Goal: Check status: Check status

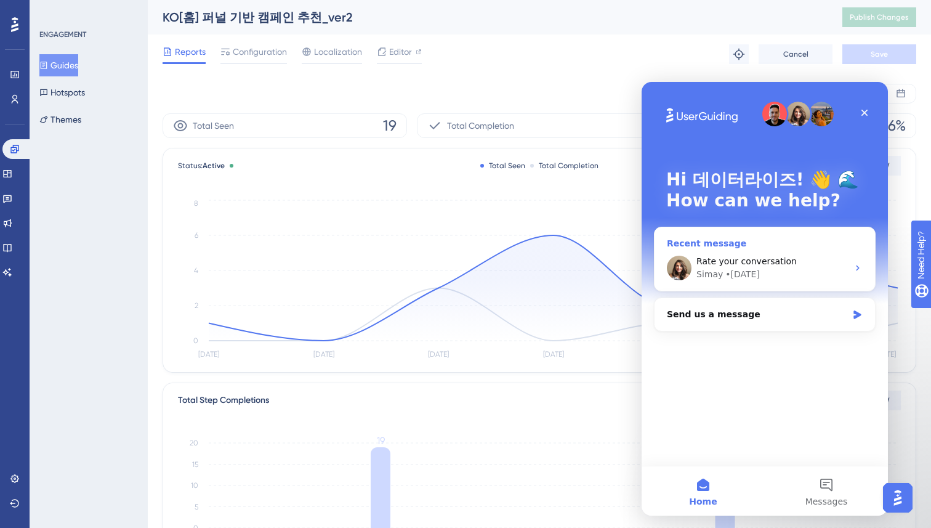
click at [793, 255] on div "Rate your conversation" at bounding box center [771, 261] width 151 height 13
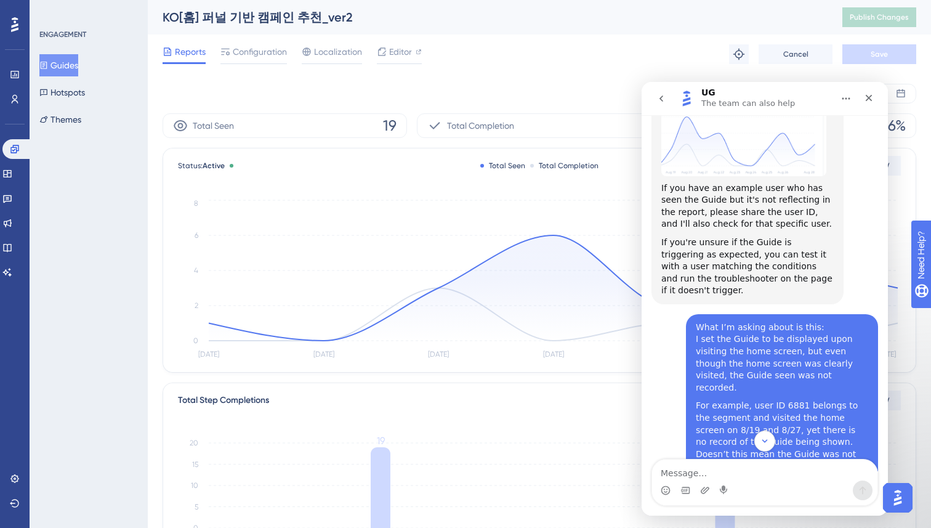
scroll to position [5485, 0]
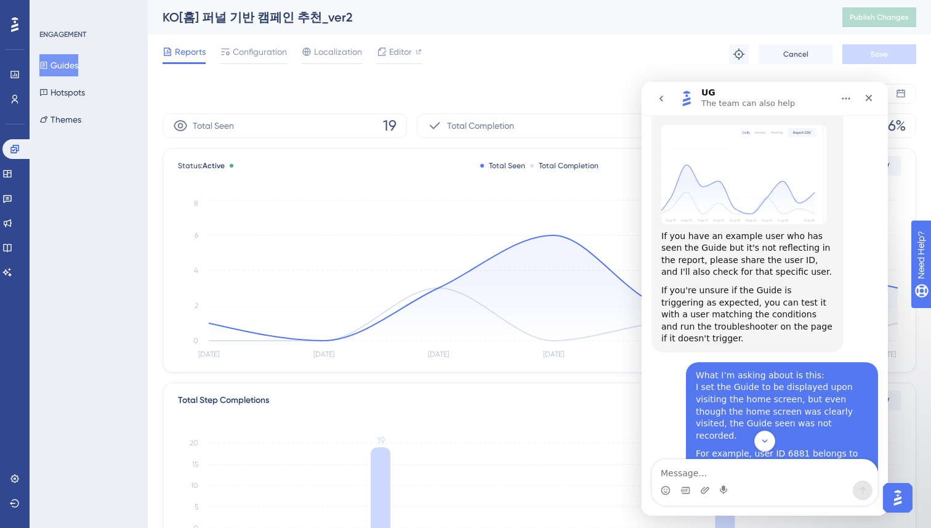
click at [509, 89] on div "[DATE] [DATE]" at bounding box center [539, 94] width 753 height 20
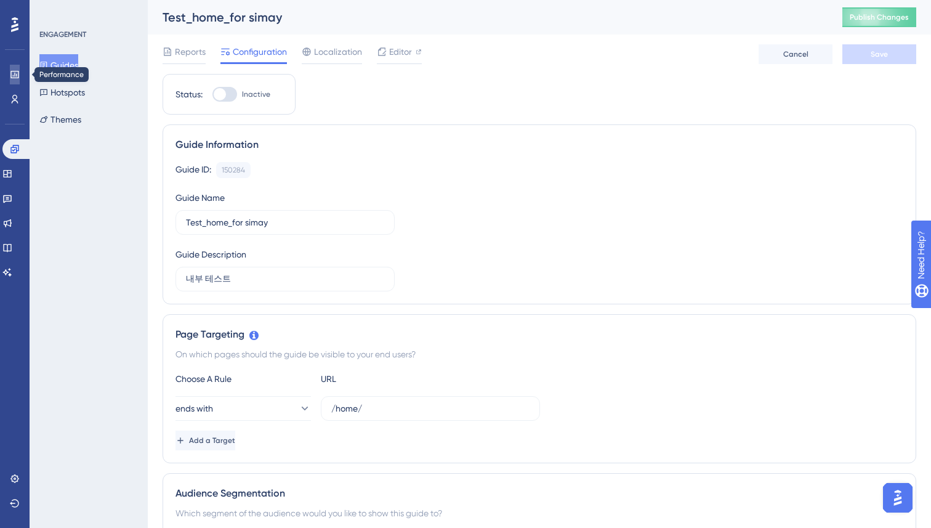
click at [14, 71] on icon at bounding box center [14, 74] width 8 height 7
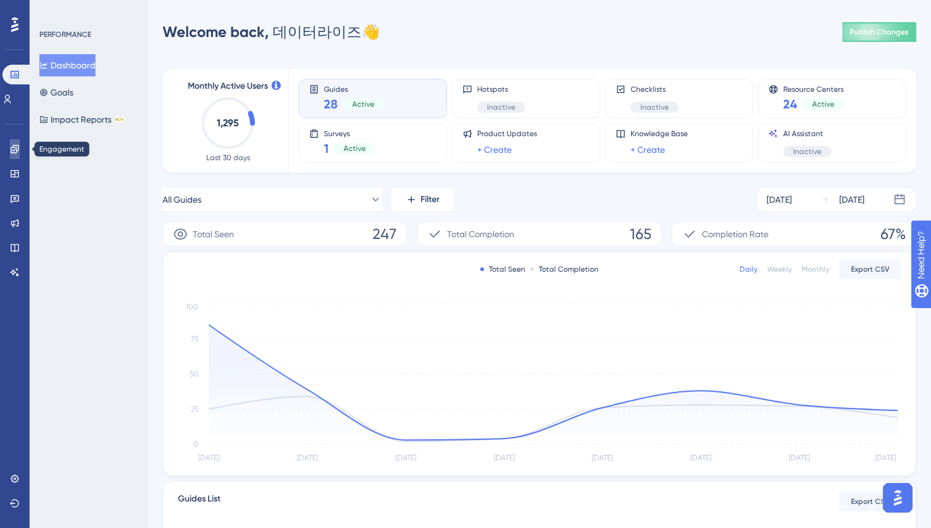
click at [16, 146] on icon at bounding box center [15, 149] width 10 height 10
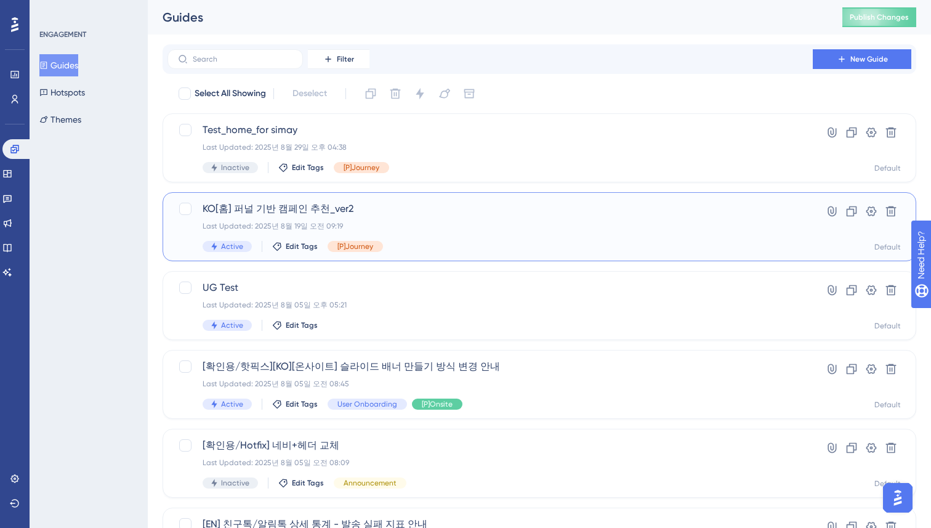
click at [512, 217] on div "KO[홈] 퍼널 기반 캠페인 추천_ver2 Last Updated: 2025년 8월 19일 오전 09:19 Active Edit Tags [P…" at bounding box center [490, 226] width 575 height 50
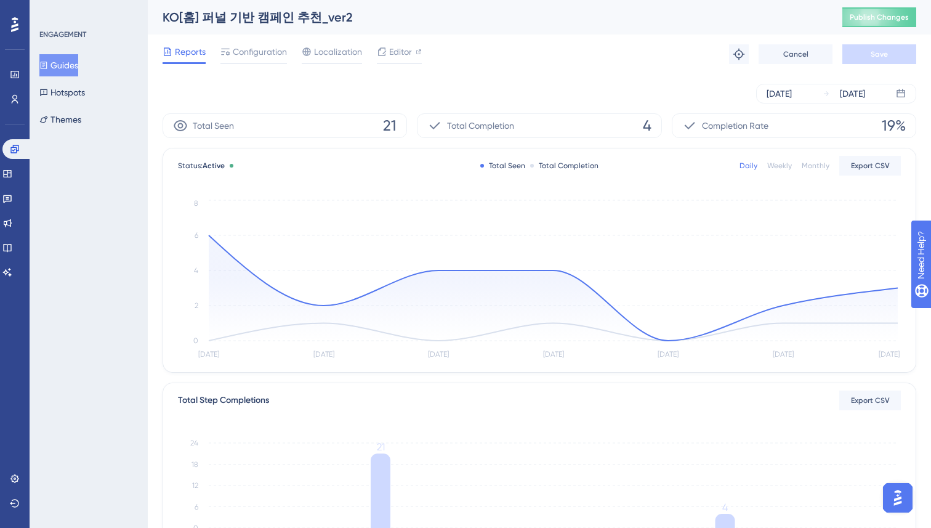
click at [146, 300] on div "ENGAGEMENT Guides Hotspots Themes" at bounding box center [89, 264] width 118 height 528
click at [792, 93] on div "[DATE]" at bounding box center [778, 93] width 25 height 15
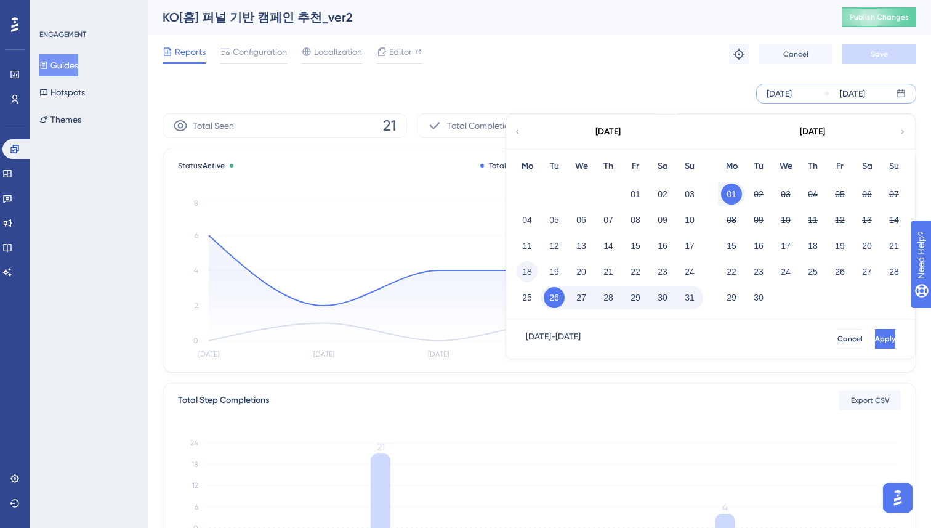
click at [530, 270] on button "18" at bounding box center [526, 271] width 21 height 21
click at [873, 337] on span "Apply" at bounding box center [883, 339] width 20 height 10
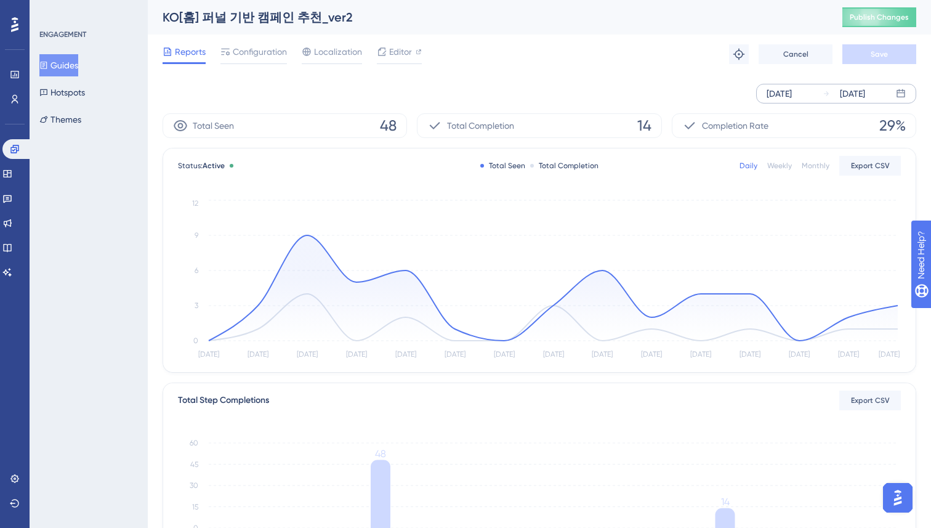
click at [157, 284] on div "Performance Users Engagement Widgets Feedback Product Updates Knowledge Base AI…" at bounding box center [539, 422] width 783 height 845
click at [538, 65] on div "Reports Configuration Localization Editor Troubleshoot Cancel Save" at bounding box center [539, 53] width 753 height 39
click at [166, 89] on div "Aug 18 2025 Sep 01 2025" at bounding box center [539, 94] width 753 height 20
click at [223, 55] on icon at bounding box center [225, 52] width 10 height 10
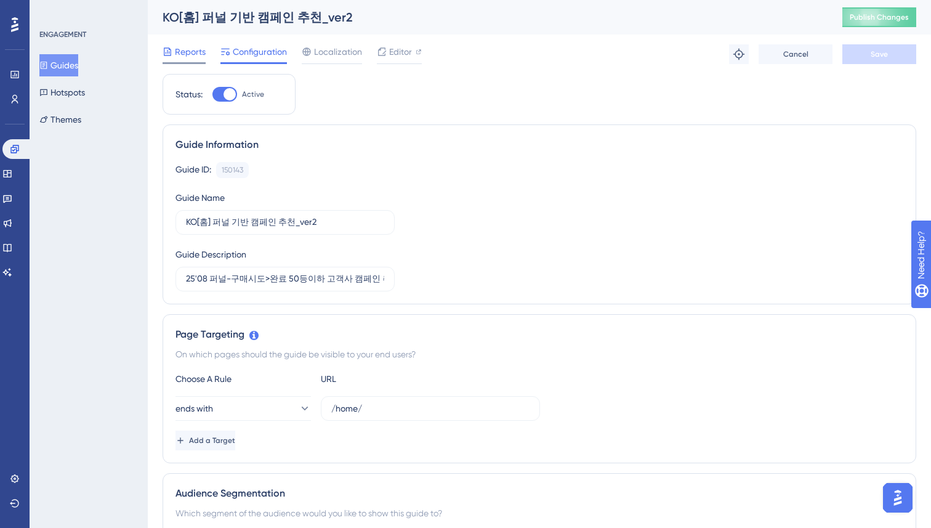
click at [194, 50] on span "Reports" at bounding box center [190, 51] width 31 height 15
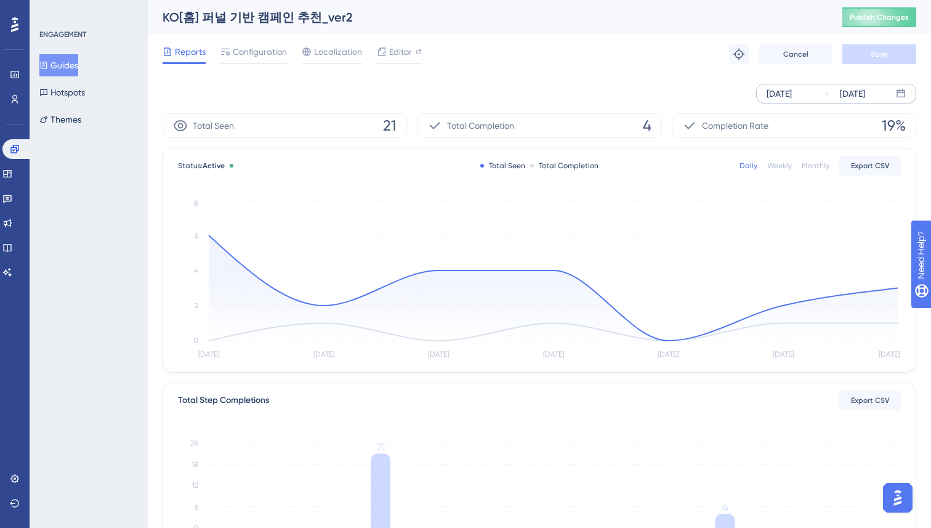
click at [816, 92] on div "Aug 26 2025 Sep 01 2025" at bounding box center [836, 94] width 160 height 20
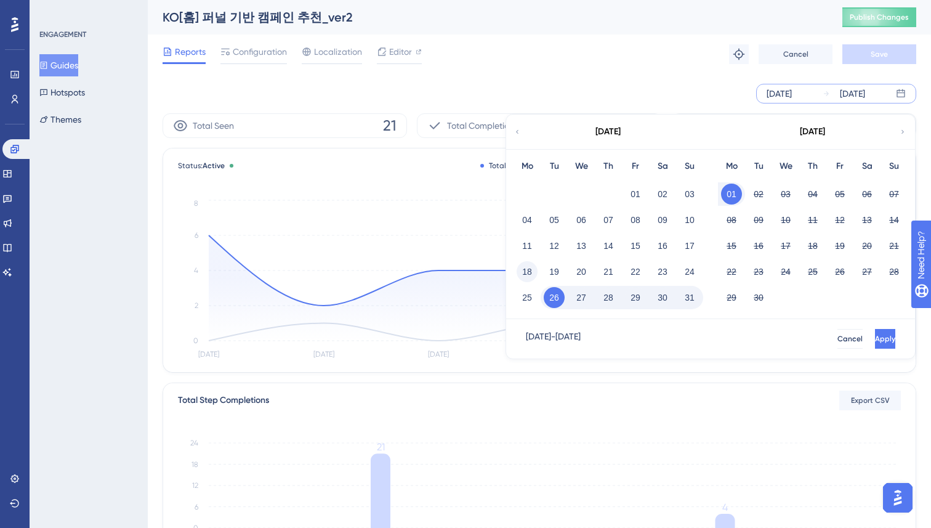
click at [534, 264] on button "18" at bounding box center [526, 271] width 21 height 21
click at [873, 336] on span "Apply" at bounding box center [883, 339] width 20 height 10
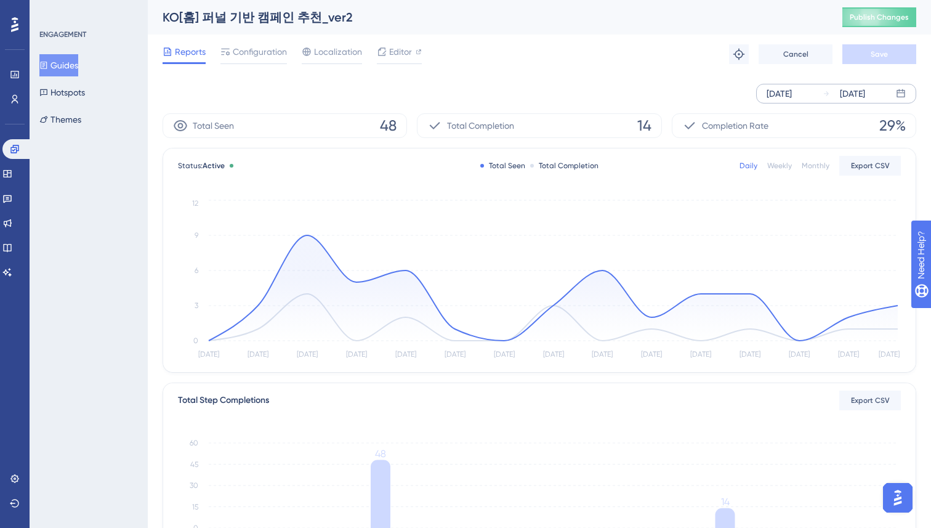
click at [554, 79] on div "Aug 18 2025 Sep 01 2025" at bounding box center [539, 93] width 753 height 39
click at [563, 85] on div "Aug 18 2025 Sep 01 2025" at bounding box center [539, 94] width 753 height 20
